Goal: Task Accomplishment & Management: Manage account settings

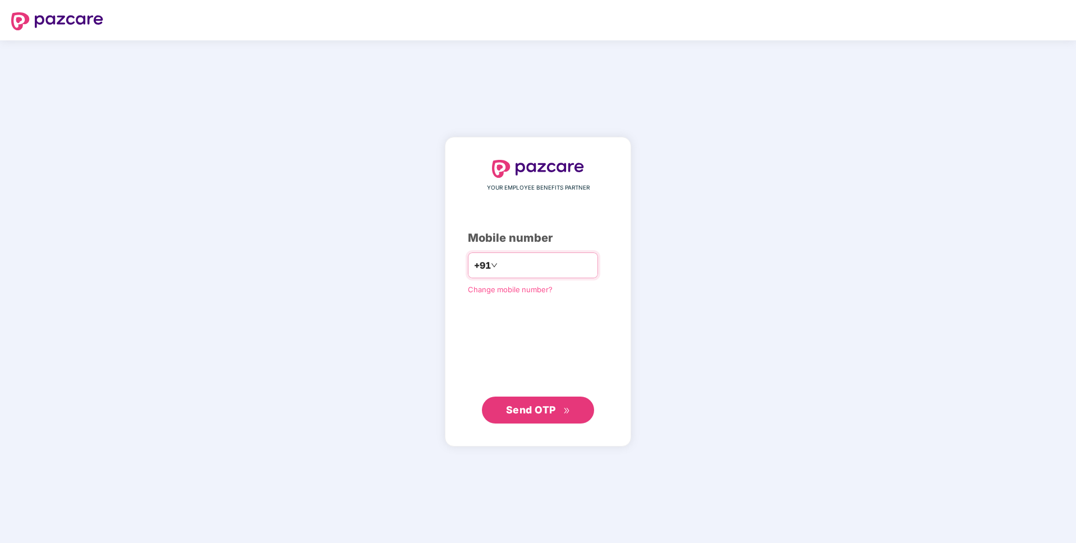
click at [544, 262] on input "number" at bounding box center [546, 265] width 92 height 18
type input "**********"
click at [522, 407] on span "Send OTP" at bounding box center [531, 409] width 50 height 12
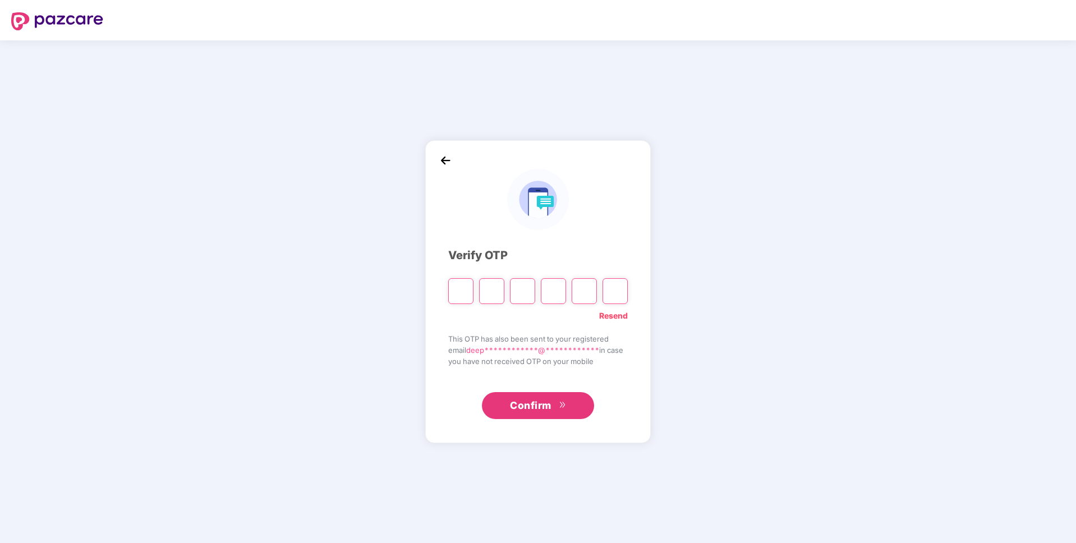
type input "*"
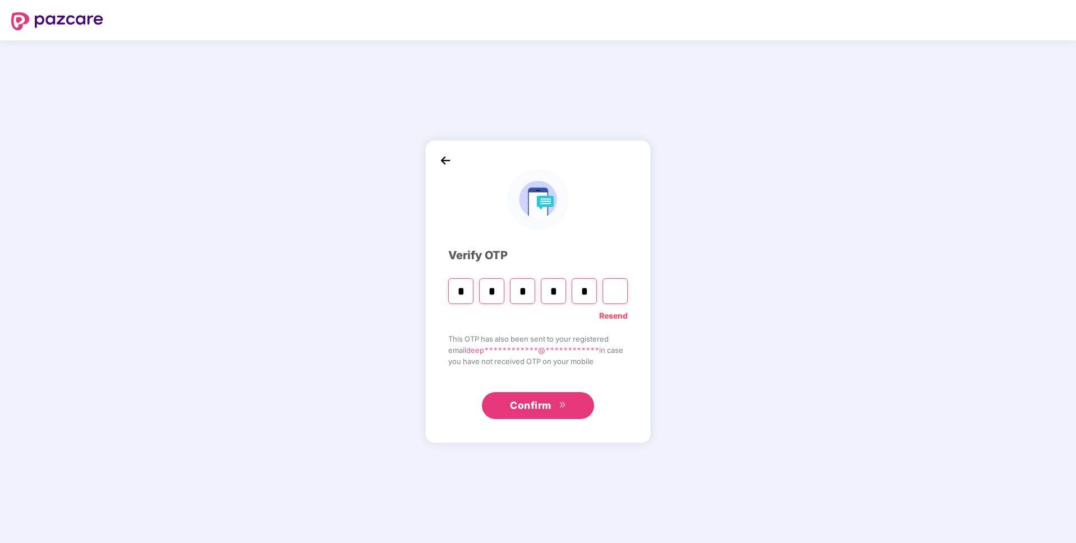
type input "*"
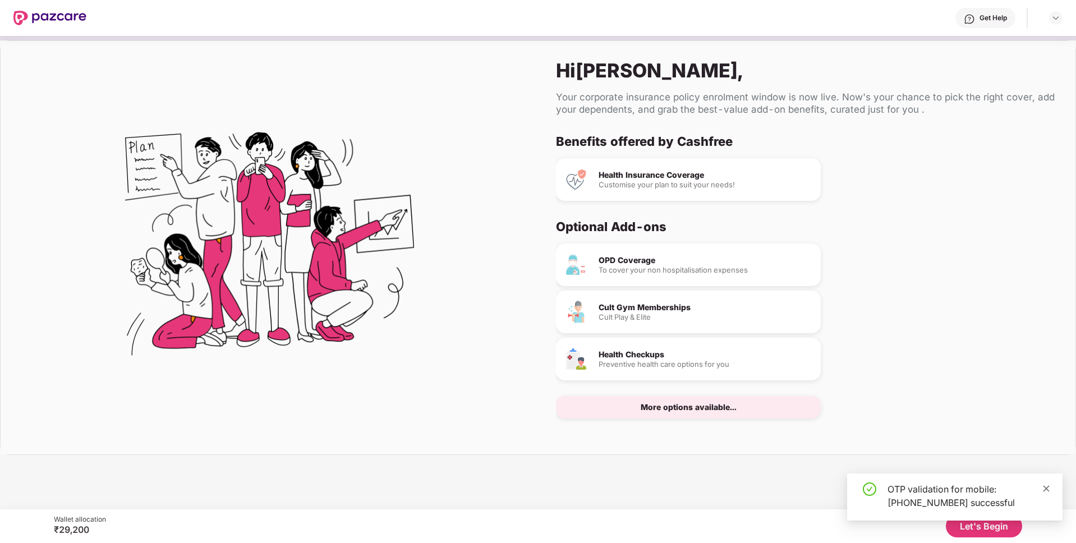
click at [1045, 487] on icon "close" at bounding box center [1047, 488] width 6 height 6
click at [981, 523] on button "Let's Begin" at bounding box center [984, 526] width 76 height 22
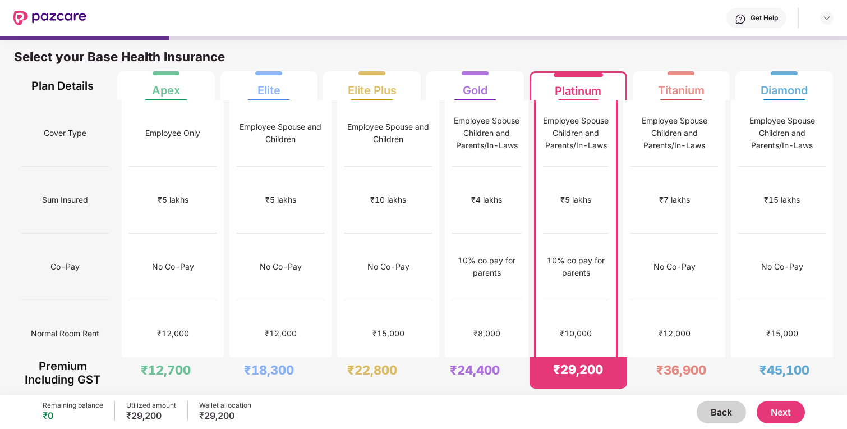
click at [757, 20] on div "Get Help" at bounding box center [764, 17] width 27 height 9
click at [696, 24] on div "Get Help" at bounding box center [459, 18] width 747 height 36
click at [826, 19] on img at bounding box center [827, 17] width 9 height 9
click at [725, 417] on button "Back" at bounding box center [721, 412] width 49 height 22
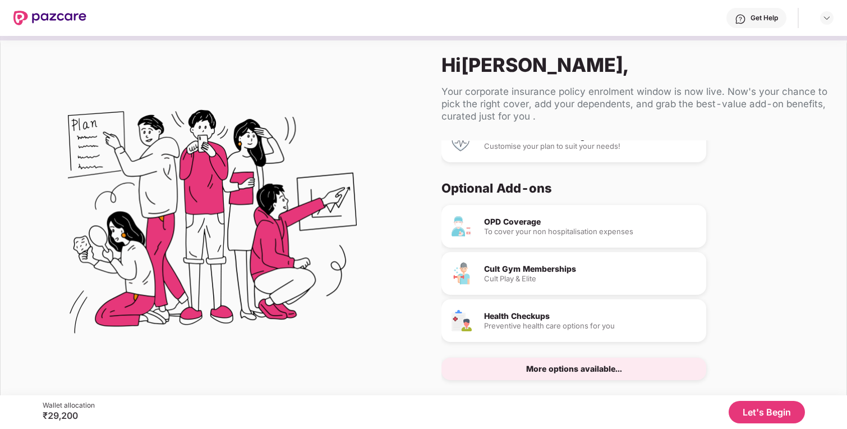
scroll to position [20, 0]
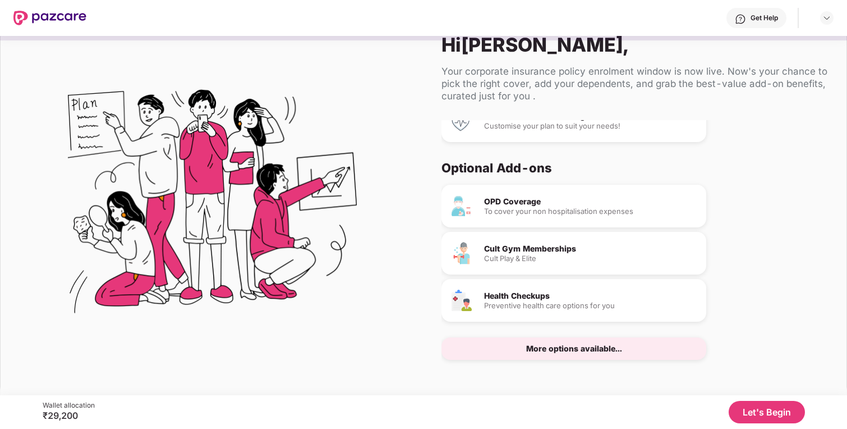
click at [629, 353] on div "More options available..." at bounding box center [574, 348] width 265 height 22
click at [579, 347] on div "More options available..." at bounding box center [574, 348] width 96 height 8
click at [518, 205] on div "OPD Coverage" at bounding box center [590, 201] width 213 height 8
click at [497, 201] on div "OPD Coverage" at bounding box center [590, 201] width 213 height 8
click at [460, 201] on img at bounding box center [462, 206] width 22 height 22
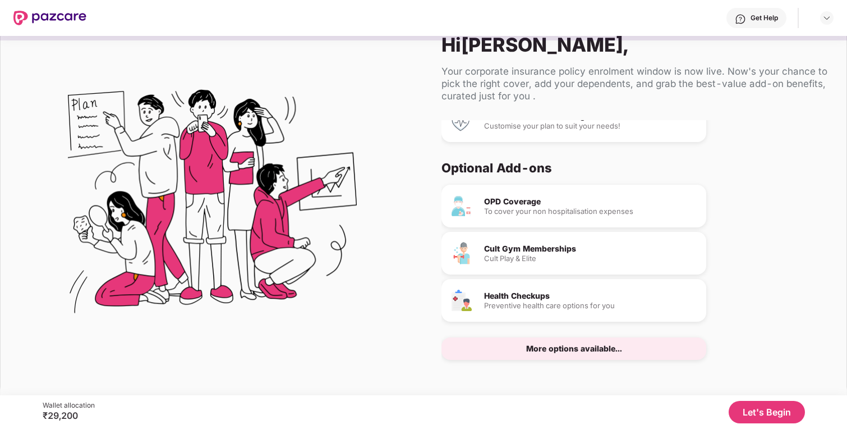
click at [460, 201] on img at bounding box center [462, 206] width 22 height 22
click at [494, 200] on div "OPD Coverage" at bounding box center [590, 201] width 213 height 8
click at [472, 254] on div "Cult Gym Memberships Cult Play & Elite" at bounding box center [574, 253] width 265 height 43
click at [480, 292] on div "Health Checkups Preventive health care options for you" at bounding box center [574, 300] width 265 height 43
click at [751, 409] on button "Let's Begin" at bounding box center [767, 412] width 76 height 22
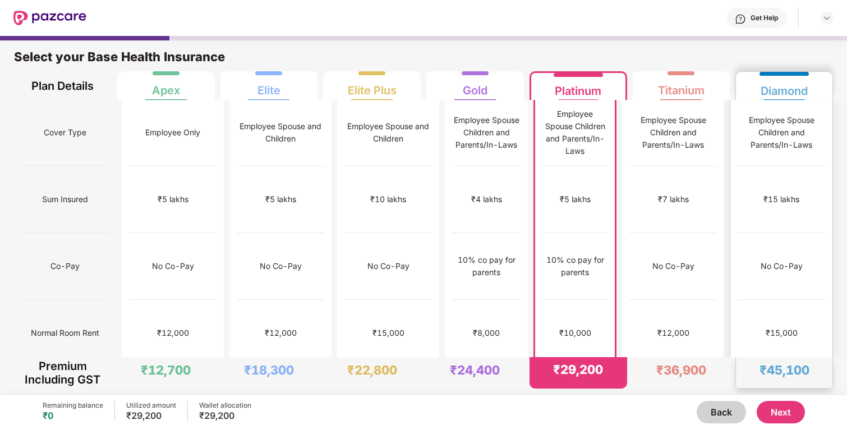
scroll to position [0, 0]
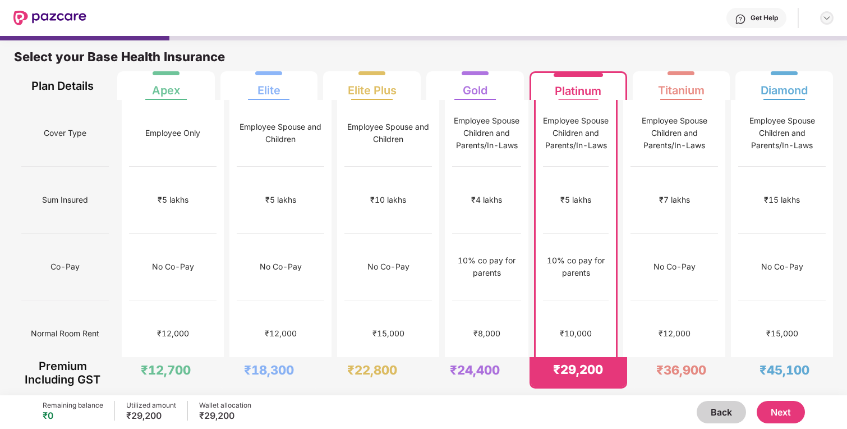
click at [827, 18] on img at bounding box center [827, 17] width 9 height 9
click at [759, 55] on div "Logout" at bounding box center [774, 45] width 146 height 22
